Goal: Communication & Community: Participate in discussion

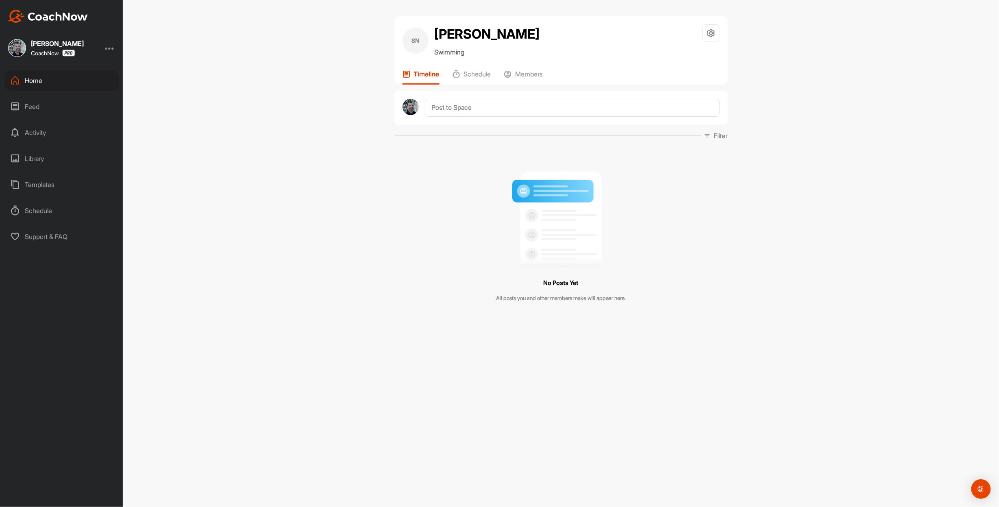
click at [43, 188] on div "Templates" at bounding box center [61, 184] width 115 height 20
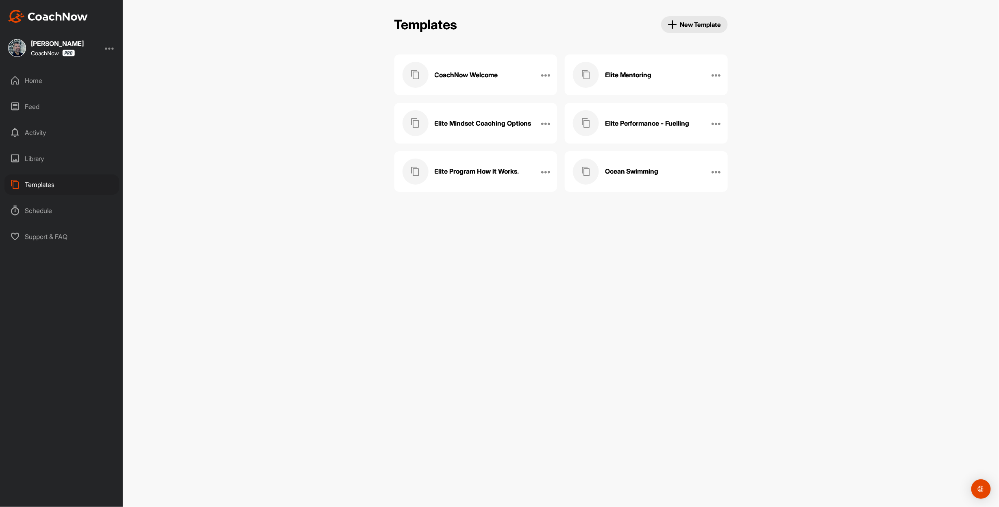
click at [475, 79] on h3 "CoachNow Welcome" at bounding box center [466, 75] width 63 height 9
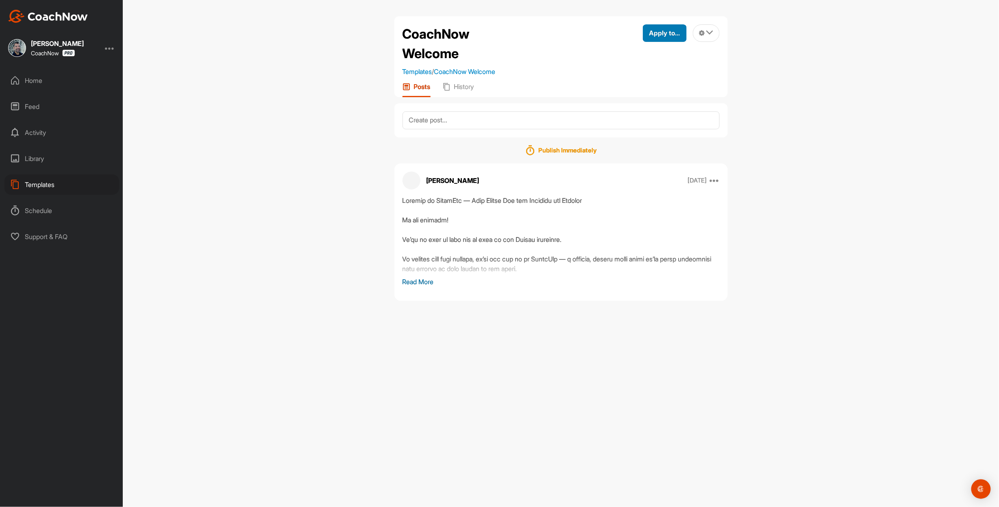
click at [649, 33] on span "Apply to..." at bounding box center [664, 33] width 31 height 8
click at [631, 64] on p "Apply to Space" at bounding box center [650, 60] width 42 height 7
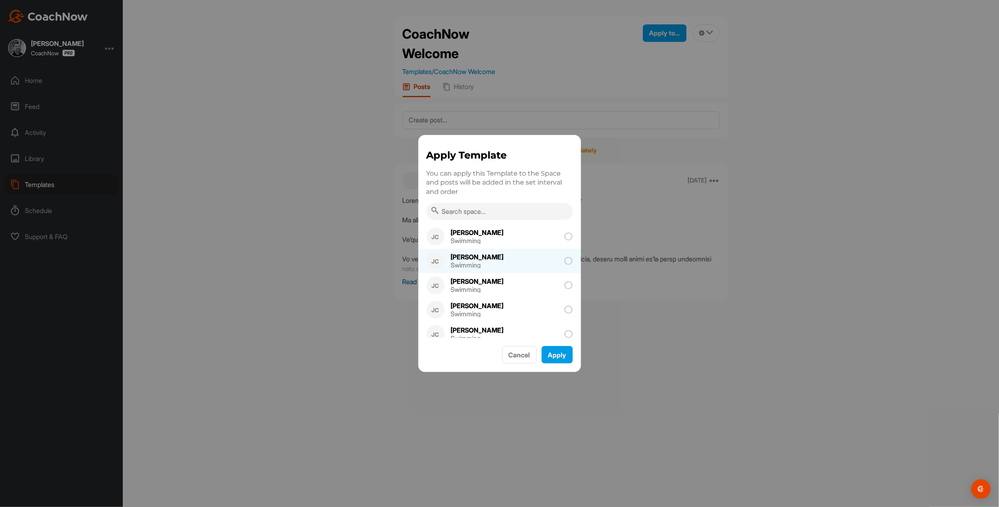
scroll to position [361, 0]
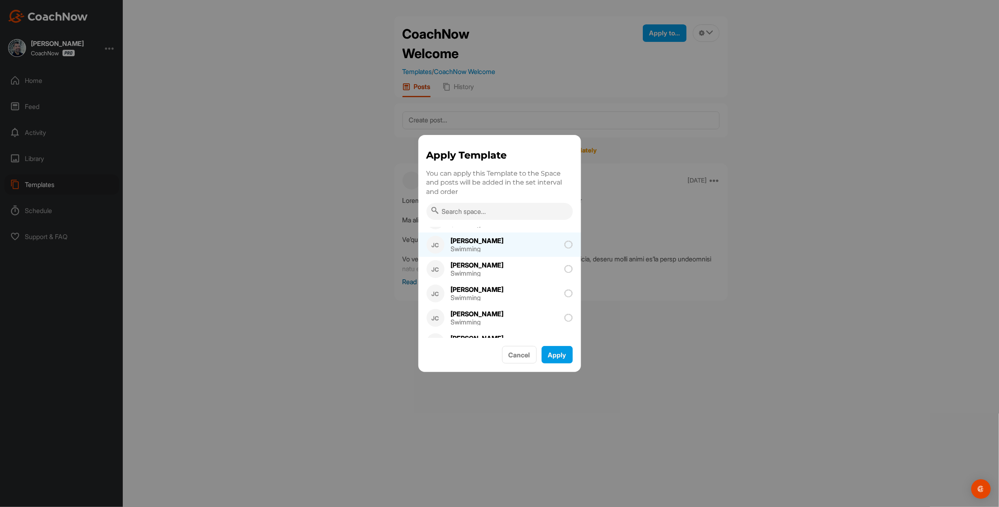
click at [494, 242] on div "[PERSON_NAME] Swimming" at bounding box center [477, 245] width 67 height 24
click at [553, 352] on button "Apply" at bounding box center [557, 354] width 31 height 17
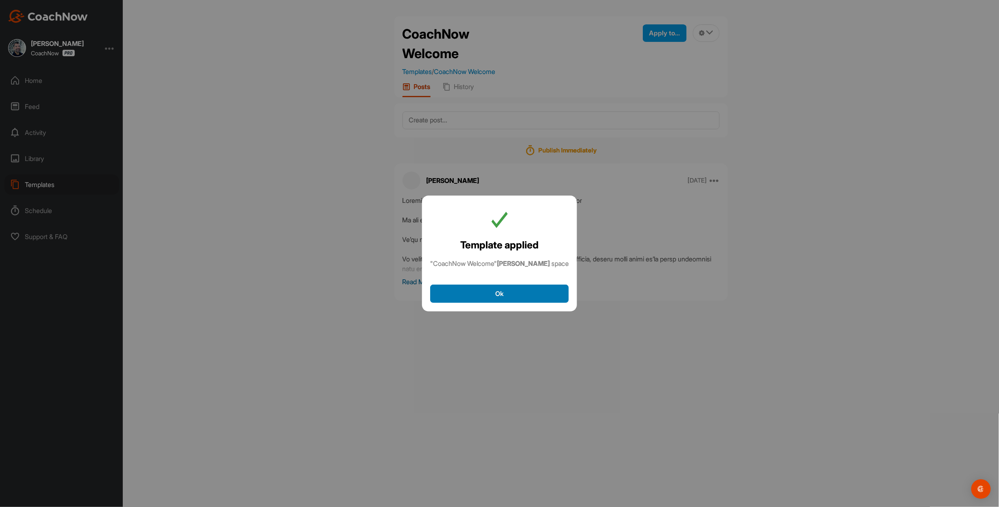
click at [504, 294] on button "Ok" at bounding box center [499, 294] width 139 height 18
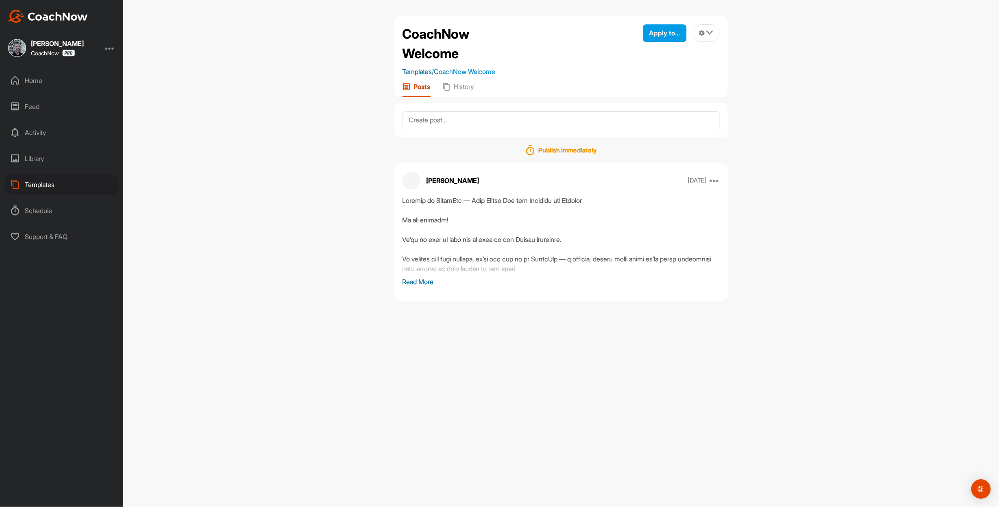
click at [416, 76] on link "Templates" at bounding box center [418, 71] width 30 height 8
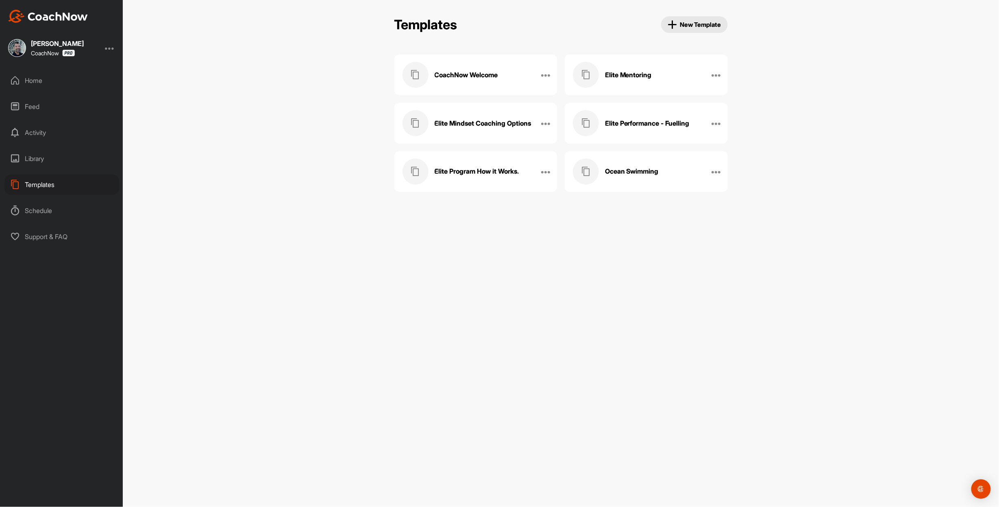
click at [603, 76] on div "Elite Mentoring" at bounding box center [638, 75] width 130 height 26
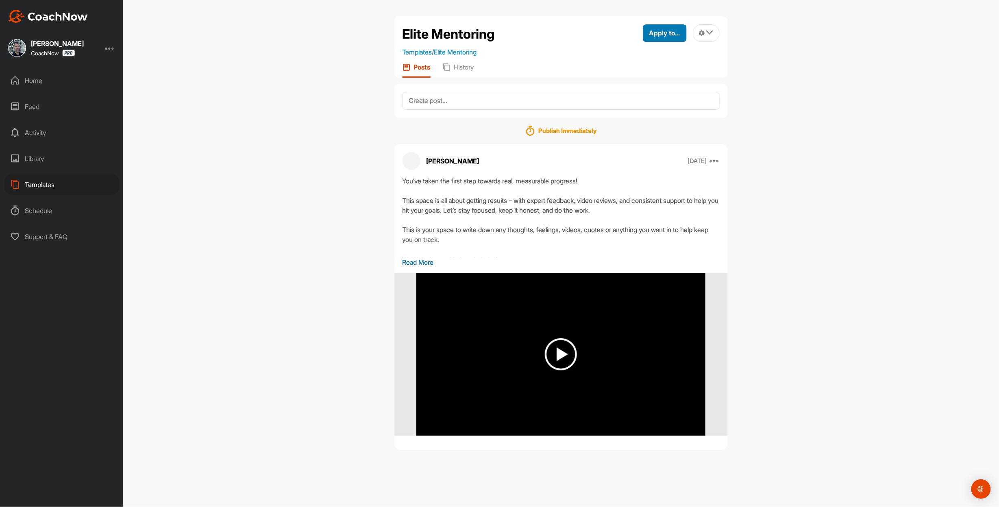
click at [649, 33] on span "Apply to..." at bounding box center [664, 33] width 31 height 8
click at [619, 57] on div "Apply to Space" at bounding box center [646, 61] width 82 height 26
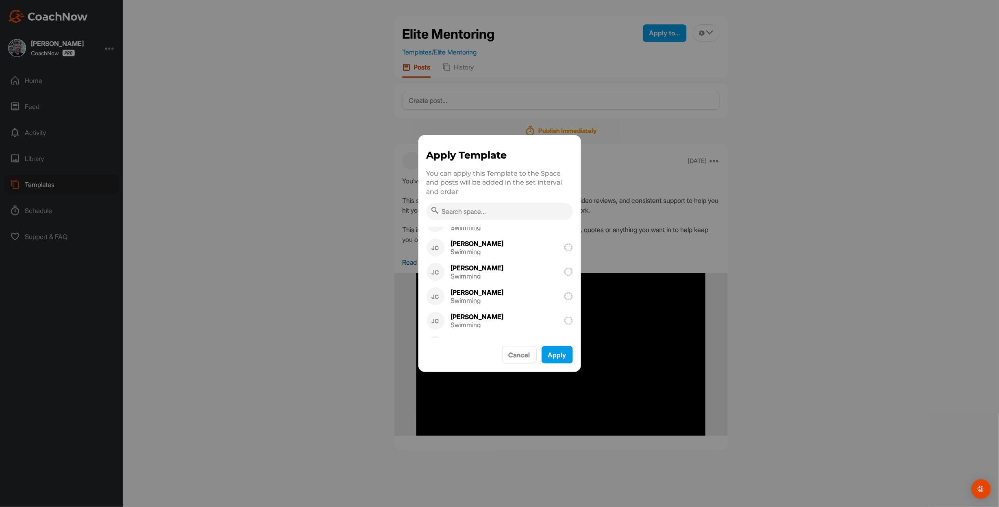
scroll to position [325, 0]
click at [504, 274] on div "[PERSON_NAME]" at bounding box center [477, 276] width 53 height 7
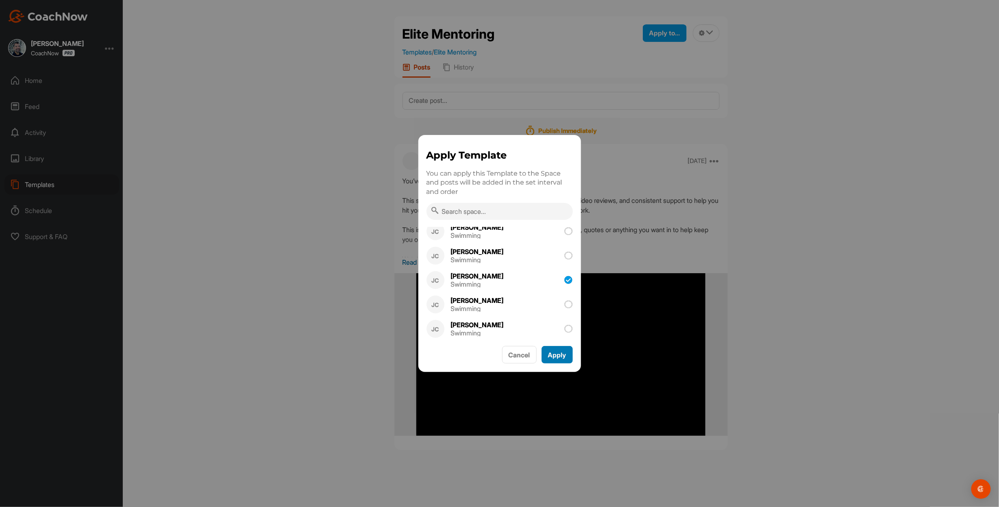
click at [549, 355] on button "Apply" at bounding box center [557, 354] width 31 height 17
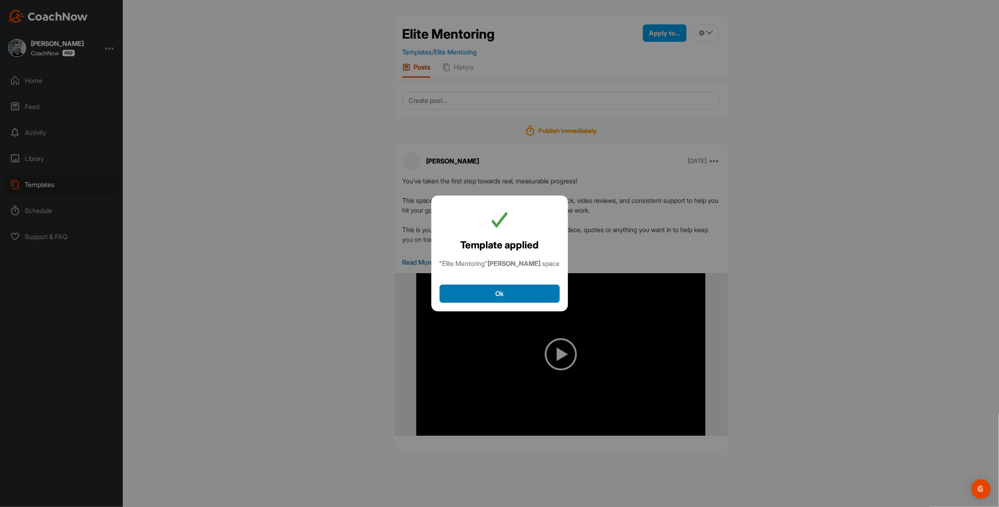
click at [488, 299] on button "Ok" at bounding box center [500, 294] width 120 height 18
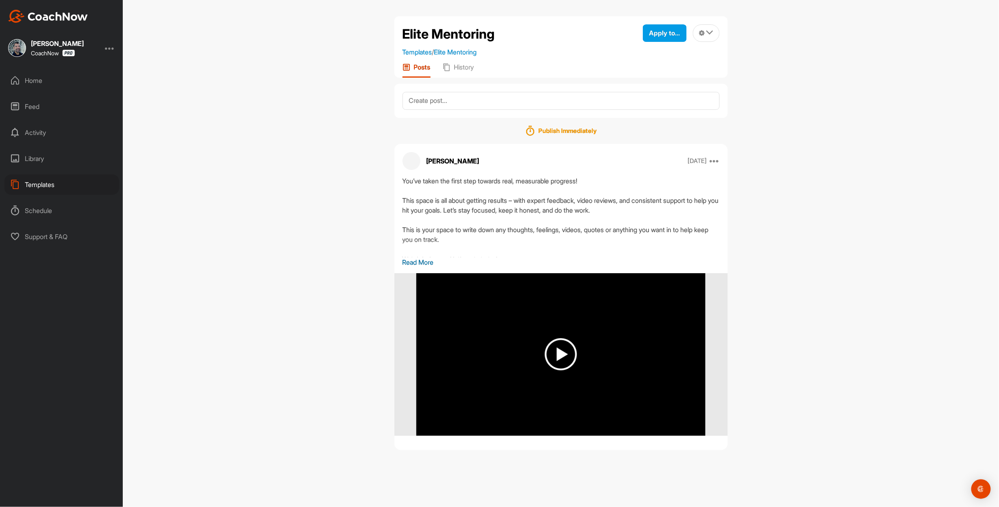
click at [438, 267] on p "Read More" at bounding box center [561, 262] width 317 height 10
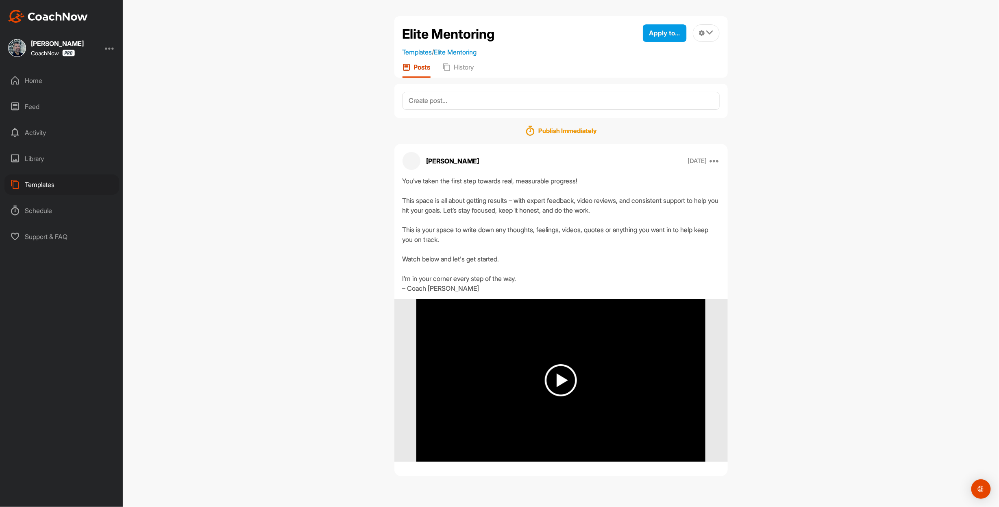
scroll to position [0, 0]
click at [41, 81] on div "Home" at bounding box center [61, 80] width 115 height 20
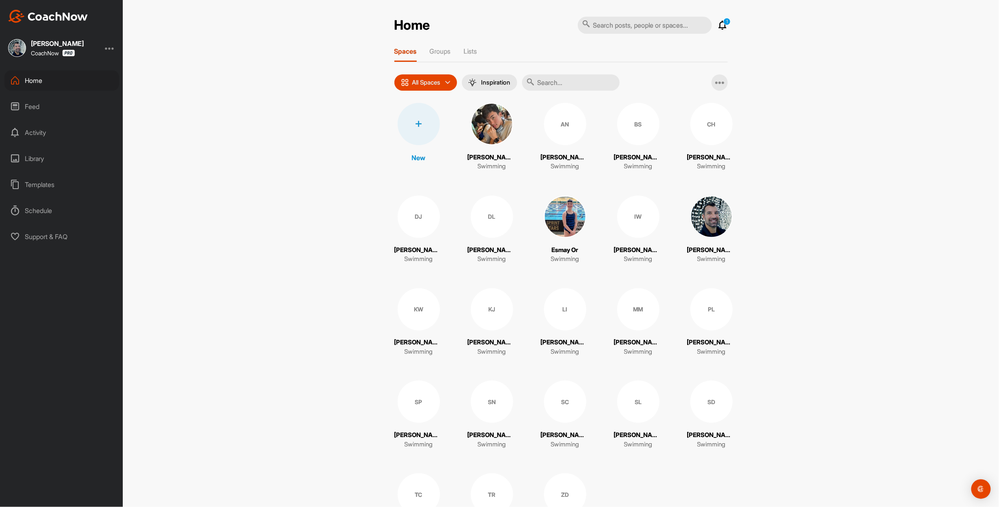
click at [27, 185] on div "Templates" at bounding box center [61, 184] width 115 height 20
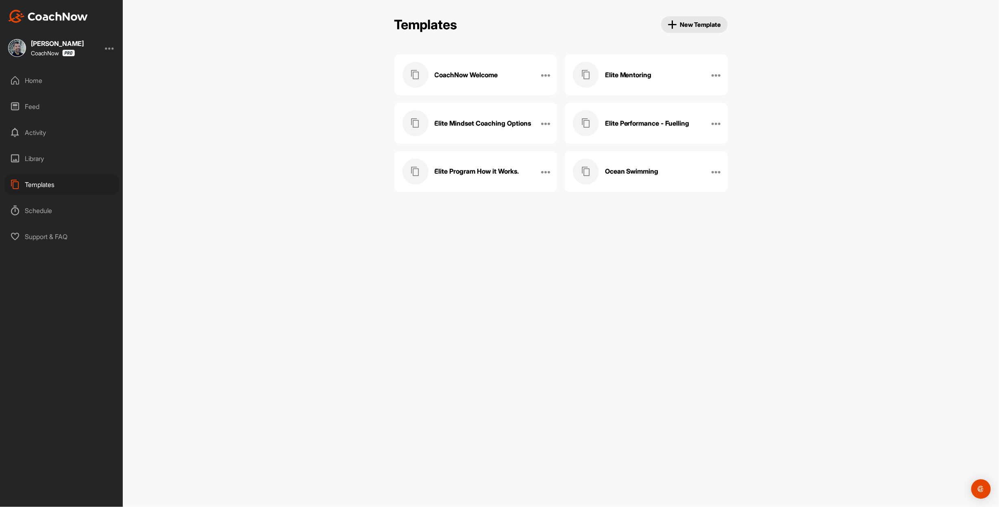
click at [464, 176] on h3 "Elite Program How it Works." at bounding box center [477, 171] width 85 height 9
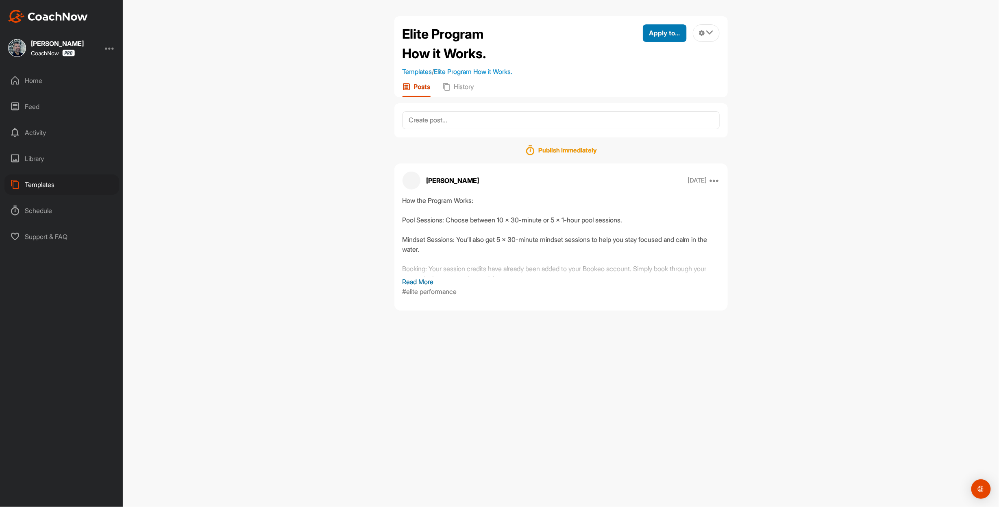
click at [649, 33] on span "Apply to..." at bounding box center [664, 33] width 31 height 8
click at [629, 64] on p "Apply to Space" at bounding box center [650, 60] width 42 height 7
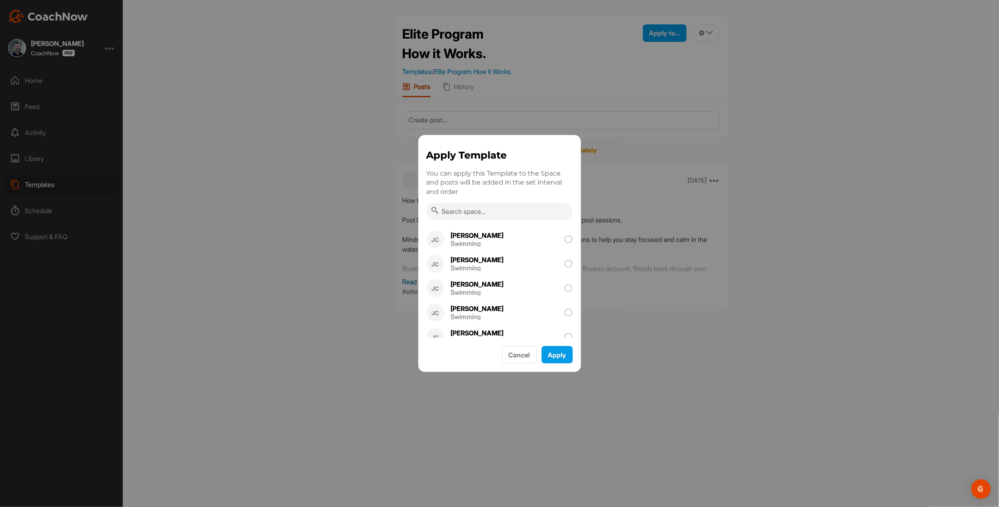
scroll to position [358, 0]
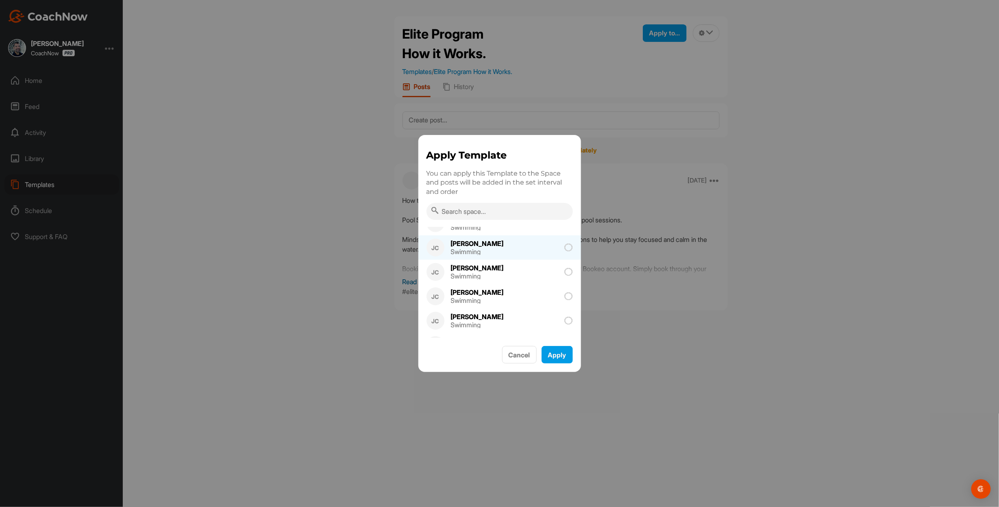
click at [487, 252] on div "Swimming" at bounding box center [477, 251] width 53 height 7
click at [546, 355] on button "Apply" at bounding box center [557, 354] width 31 height 17
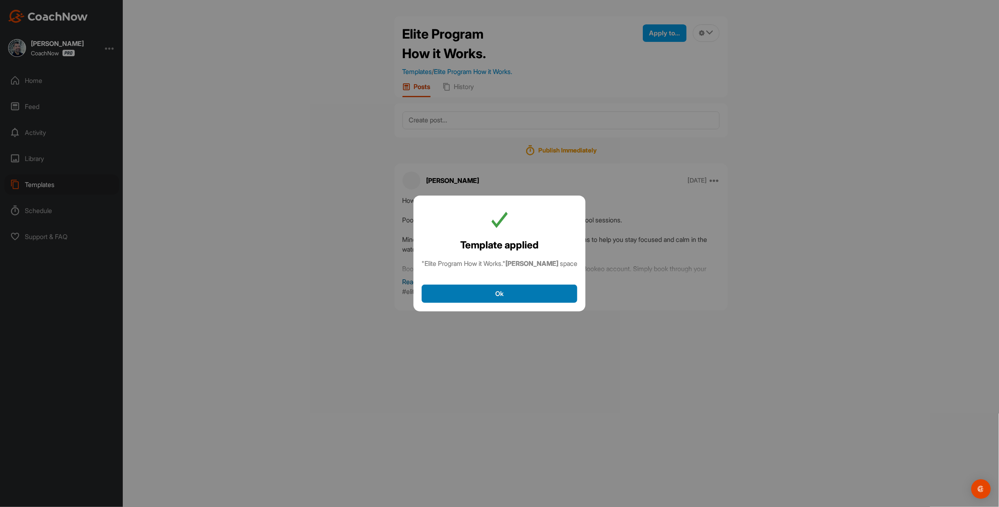
click at [515, 299] on button "Ok" at bounding box center [500, 294] width 156 height 18
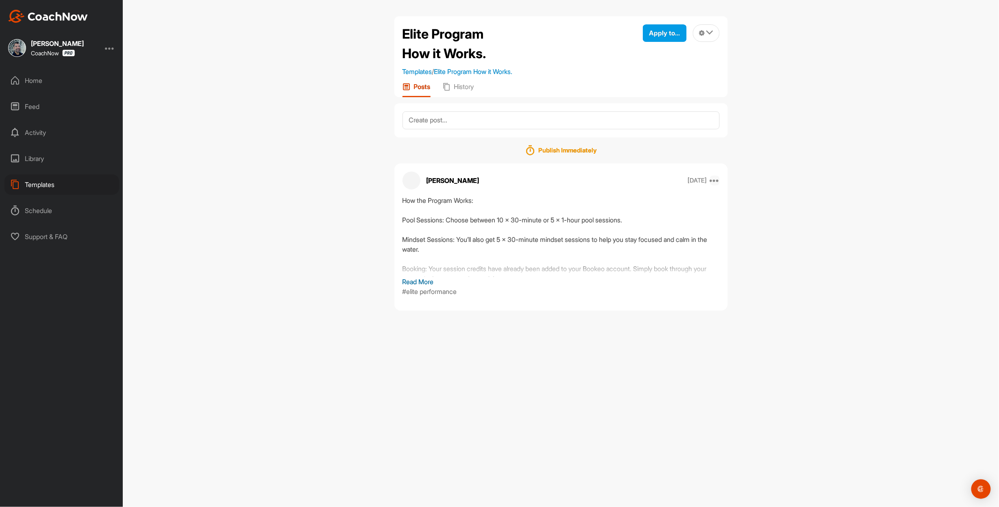
click at [710, 185] on icon at bounding box center [715, 181] width 10 height 10
click at [586, 154] on h1 "Publish Immediately" at bounding box center [567, 150] width 58 height 7
click at [525, 155] on icon at bounding box center [530, 151] width 10 height 10
click at [417, 129] on textarea at bounding box center [561, 120] width 317 height 18
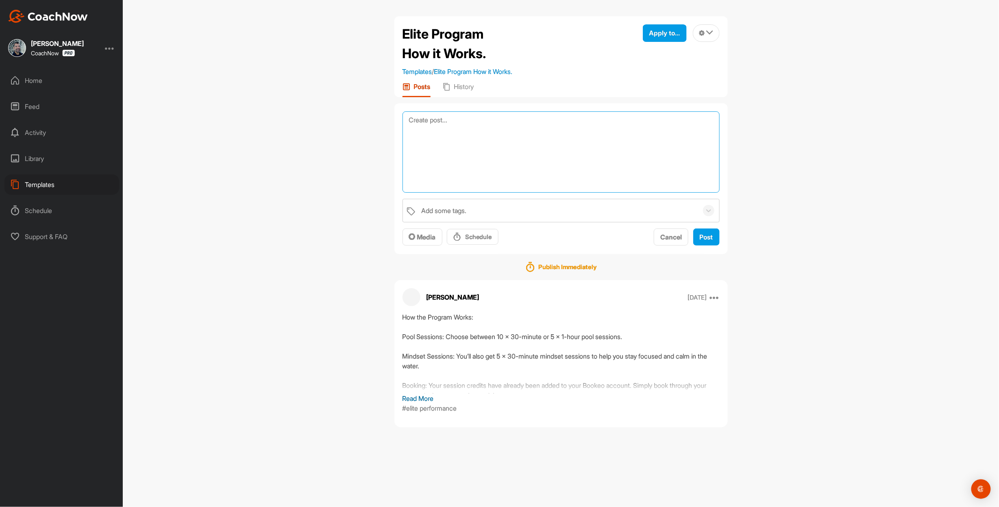
click at [417, 130] on textarea at bounding box center [561, 151] width 317 height 81
click at [320, 169] on div "Elite Program How it Works. Templates / Elite Program How it Works. Apply to...…" at bounding box center [561, 253] width 876 height 507
click at [36, 87] on div "Home" at bounding box center [61, 80] width 115 height 20
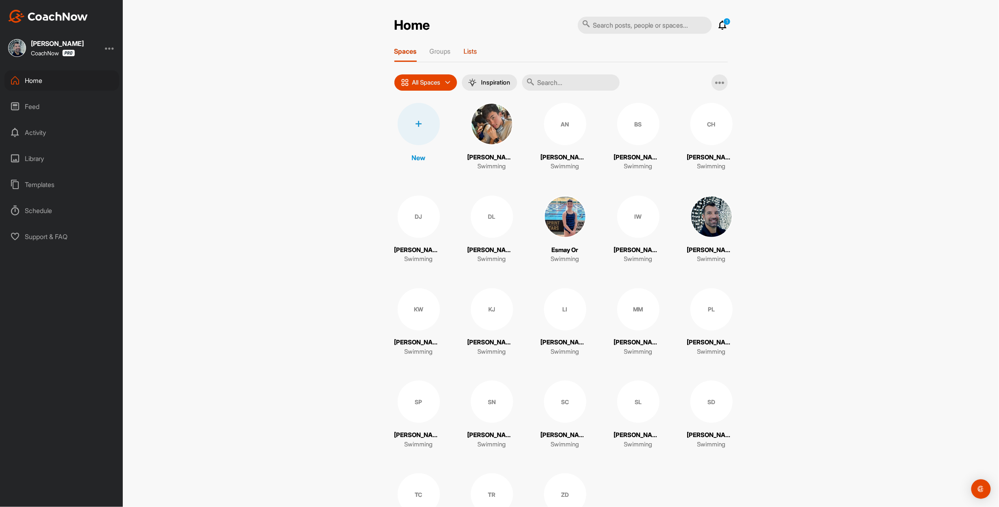
click at [468, 48] on p "Lists" at bounding box center [470, 51] width 13 height 8
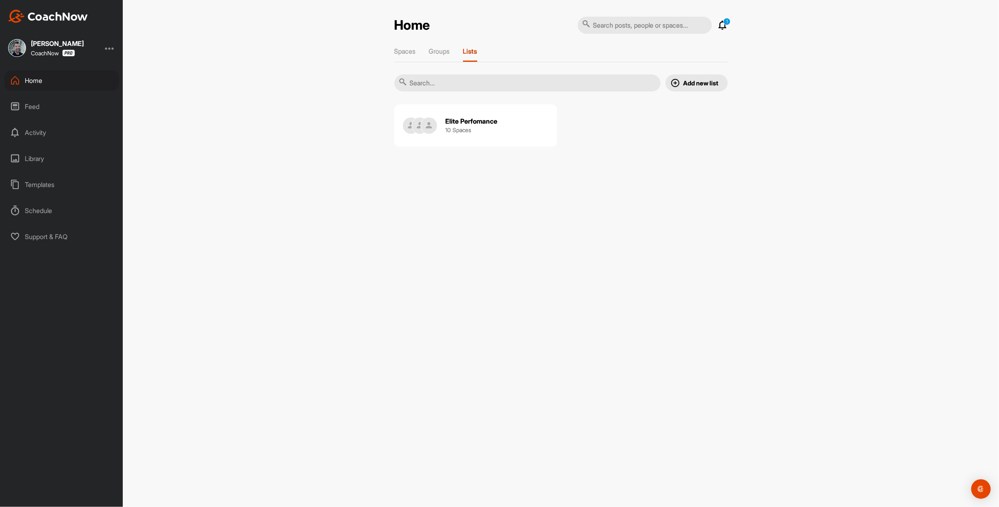
click at [475, 126] on h2 "Elite Perfomance" at bounding box center [472, 121] width 52 height 9
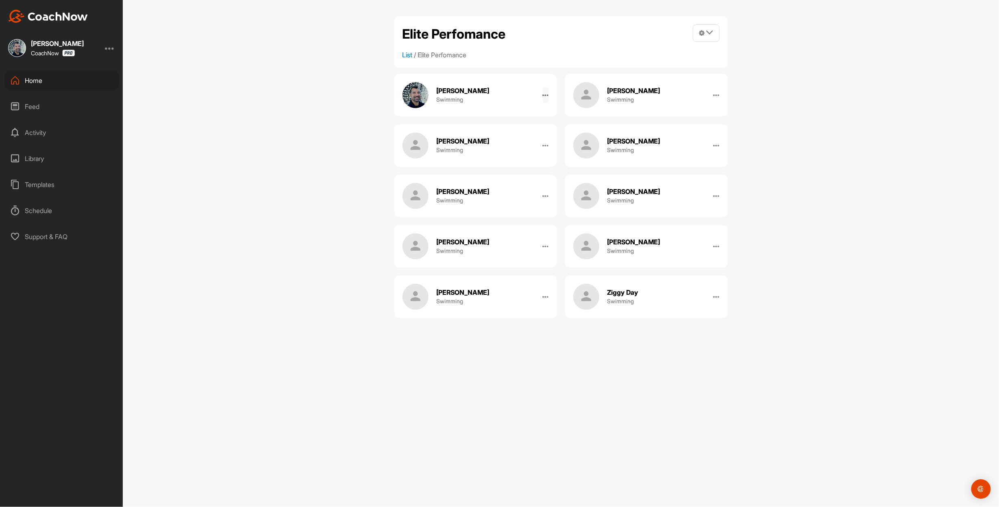
click at [543, 98] on icon at bounding box center [545, 95] width 7 height 7
click at [518, 100] on div "[PERSON_NAME] Swimming" at bounding box center [475, 95] width 163 height 42
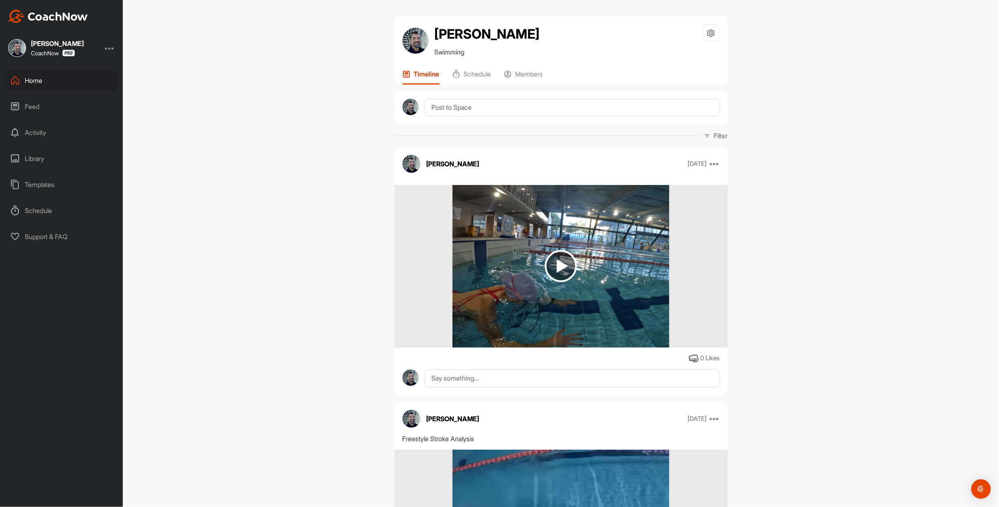
scroll to position [98, 0]
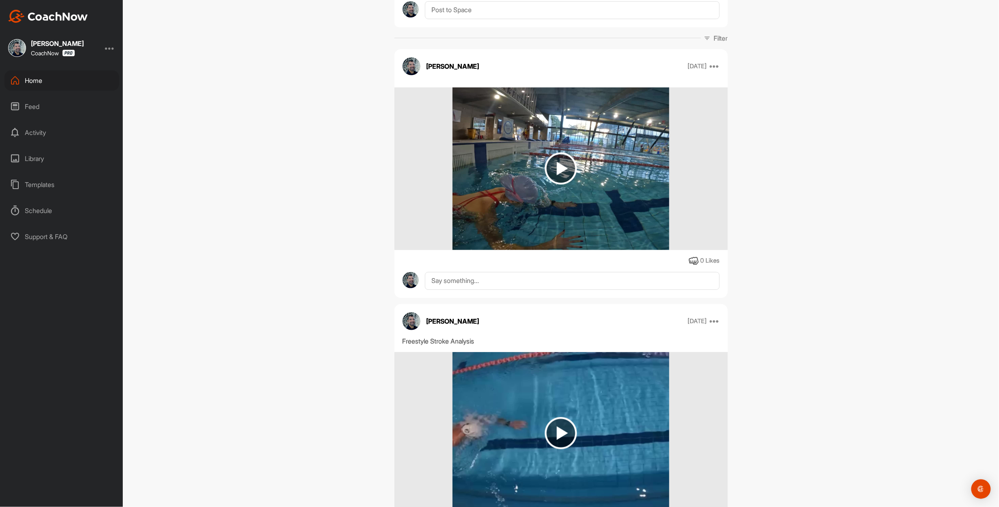
click at [550, 185] on img at bounding box center [561, 168] width 32 height 32
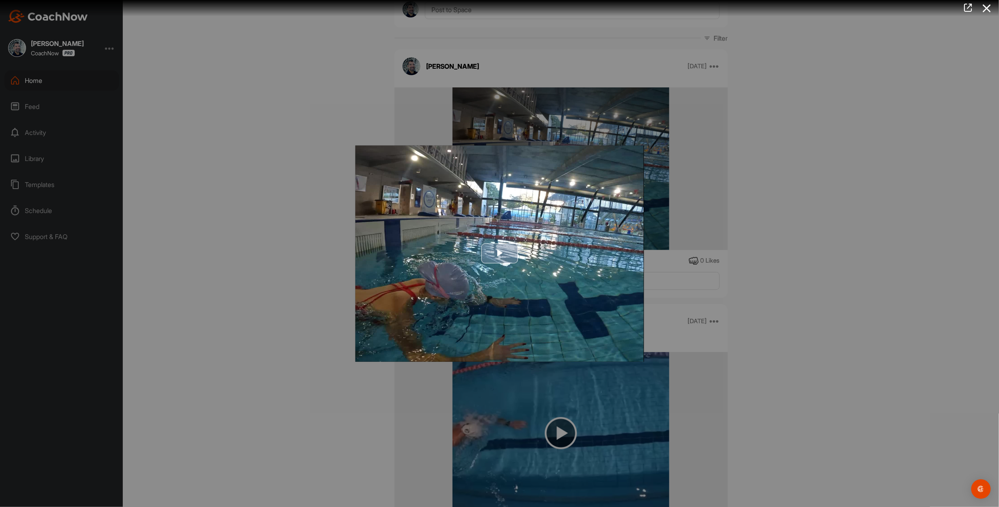
click at [500, 253] on span "Video Player" at bounding box center [500, 253] width 0 height 0
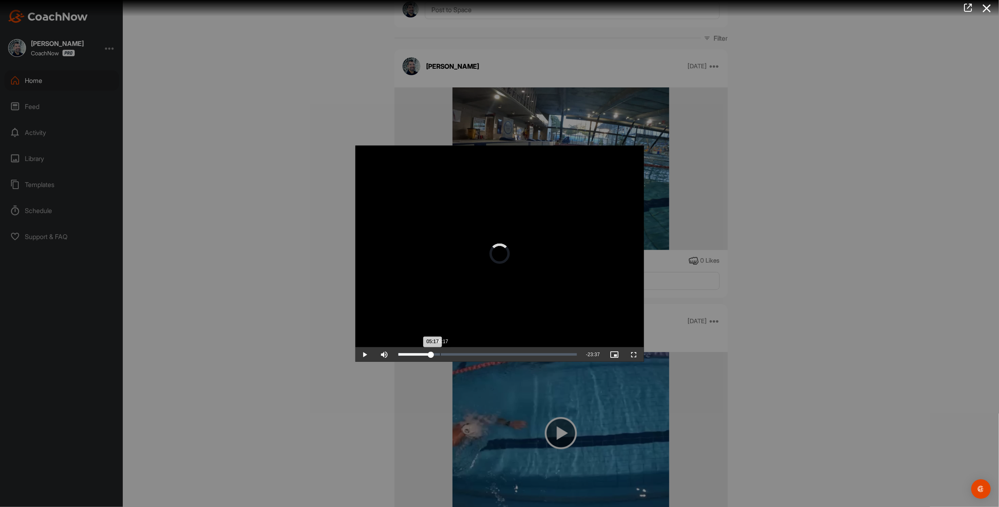
click at [413, 362] on div "Loaded : 1.16% 05:17 05:17" at bounding box center [487, 354] width 187 height 15
click at [436, 356] on div "Loaded : 19.18% 08:14 05:21" at bounding box center [487, 354] width 179 height 2
click at [497, 362] on div "Loaded : 30.84% 15:57 08:22" at bounding box center [487, 354] width 187 height 15
click at [572, 356] on div "21:53" at bounding box center [572, 354] width 0 height 2
click at [569, 356] on div "Loaded : 75.59% 24:30 21:55" at bounding box center [489, 354] width 182 height 2
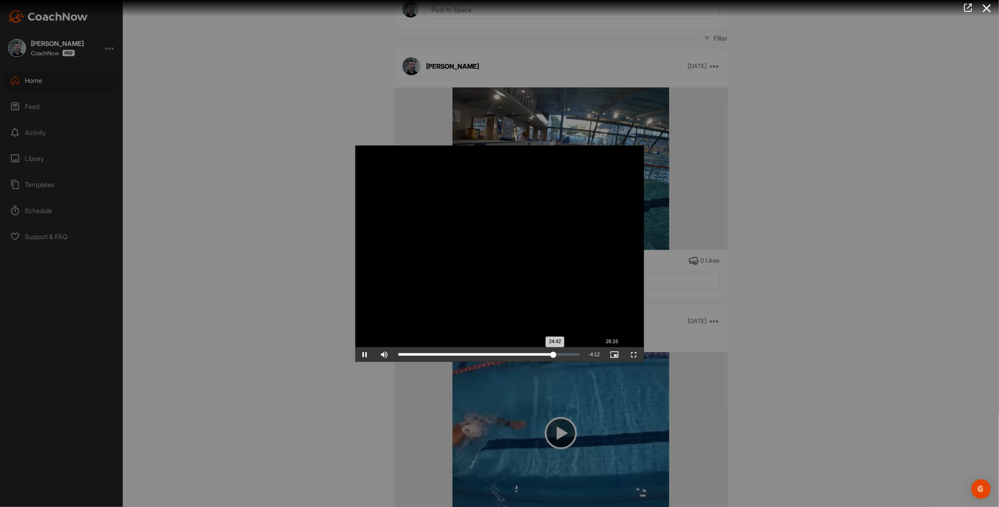
click at [580, 356] on div "Loaded : 85.56% 26:16 24:42" at bounding box center [489, 354] width 182 height 2
click at [584, 362] on div "Loaded : 91.34% 27:56 26:14" at bounding box center [489, 354] width 190 height 15
click at [398, 356] on div "Loaded : 91.34% 02:46 02:46" at bounding box center [487, 354] width 179 height 2
click at [394, 362] on div "Loaded : 95.77% 00:52 02:48" at bounding box center [487, 354] width 187 height 15
click at [729, 107] on div at bounding box center [499, 253] width 999 height 507
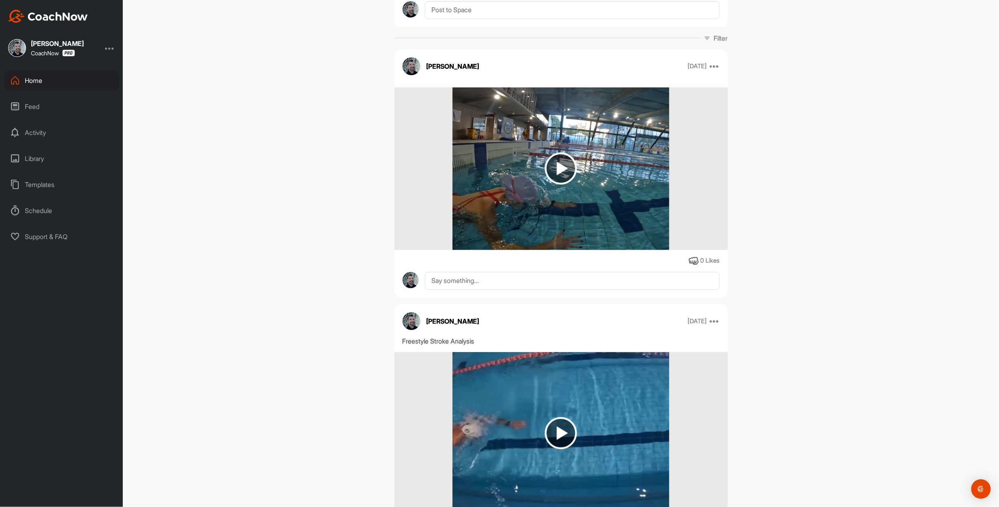
click at [43, 79] on div "Home" at bounding box center [61, 80] width 115 height 20
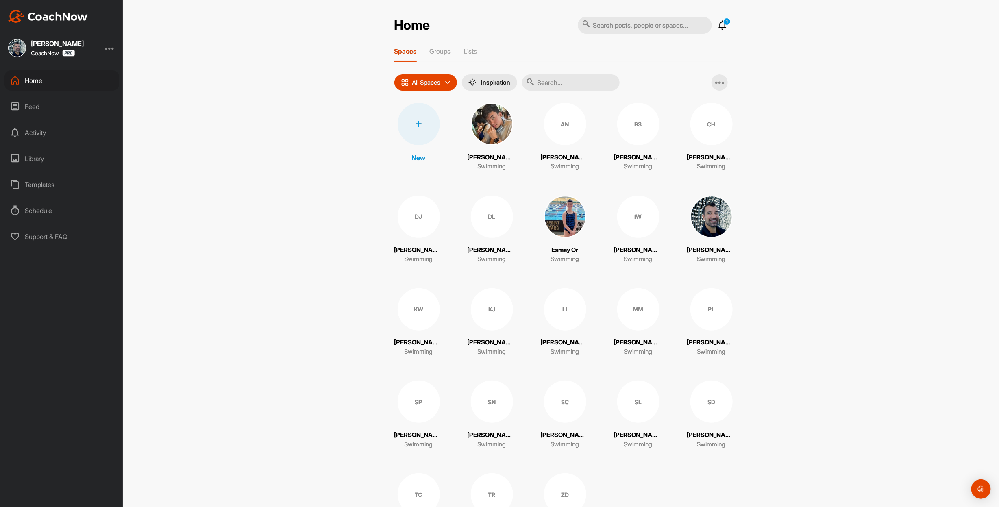
click at [420, 235] on div "DJ" at bounding box center [419, 217] width 42 height 42
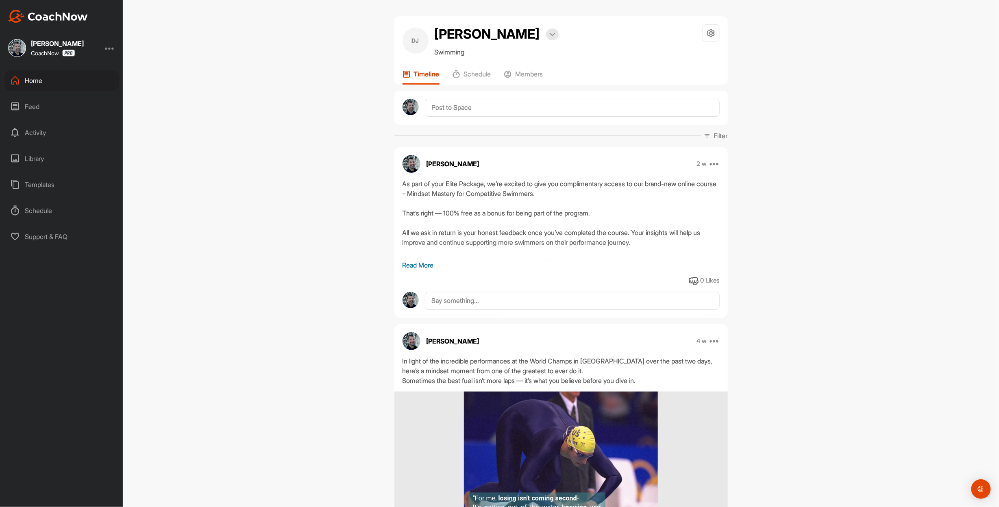
click at [34, 81] on div "Home" at bounding box center [61, 80] width 115 height 20
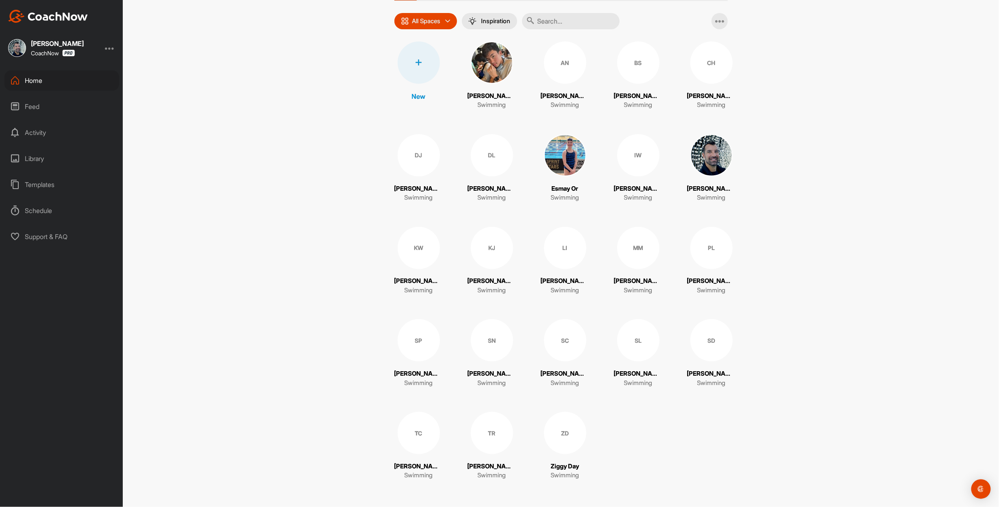
scroll to position [4, 0]
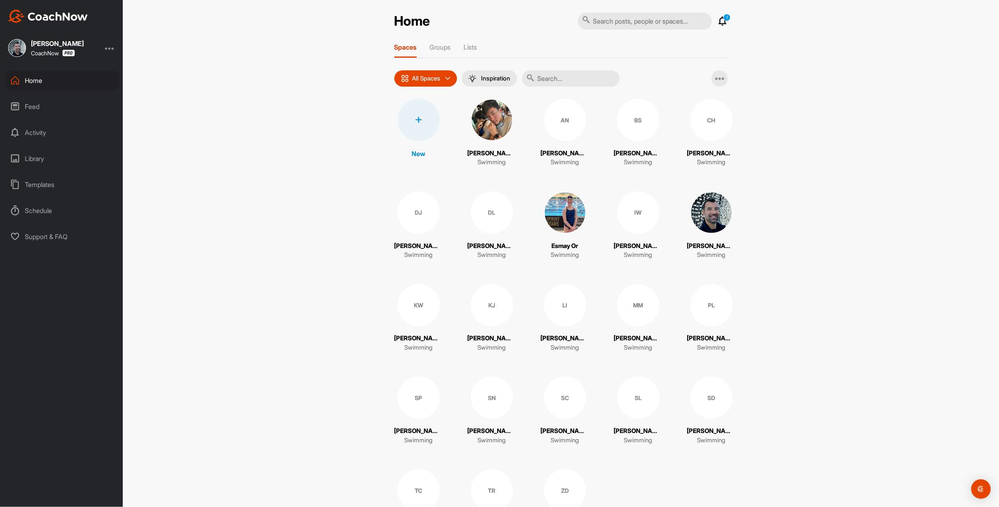
click at [653, 129] on div "BS" at bounding box center [638, 120] width 42 height 42
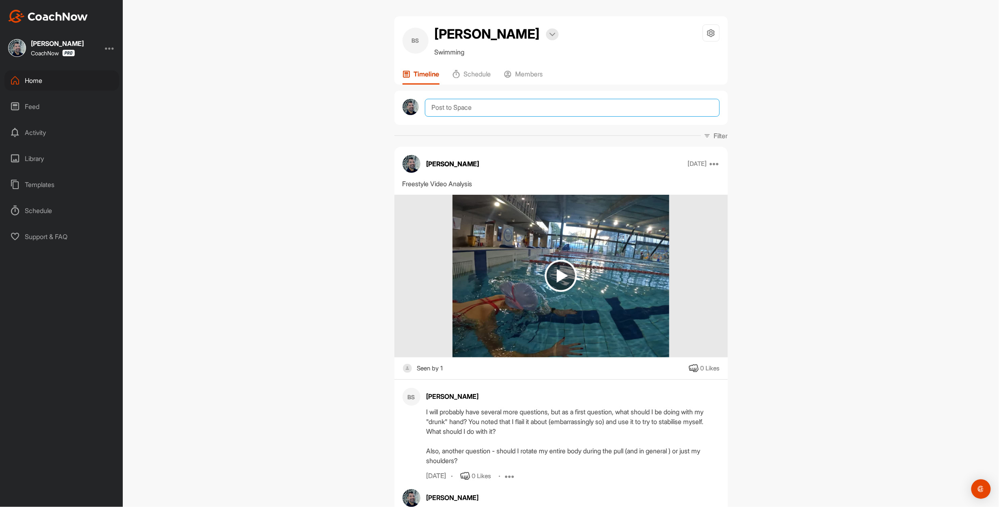
click at [452, 117] on textarea at bounding box center [572, 108] width 294 height 18
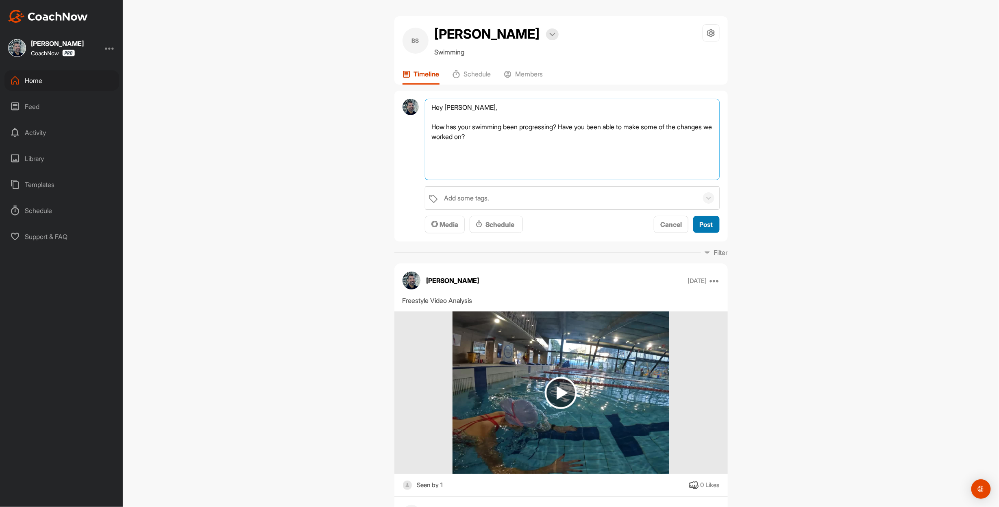
type textarea "Hey [PERSON_NAME], How has your swimming been progressing? Have you been able t…"
click at [703, 228] on span "Post" at bounding box center [706, 224] width 13 height 8
